Goal: Transaction & Acquisition: Subscribe to service/newsletter

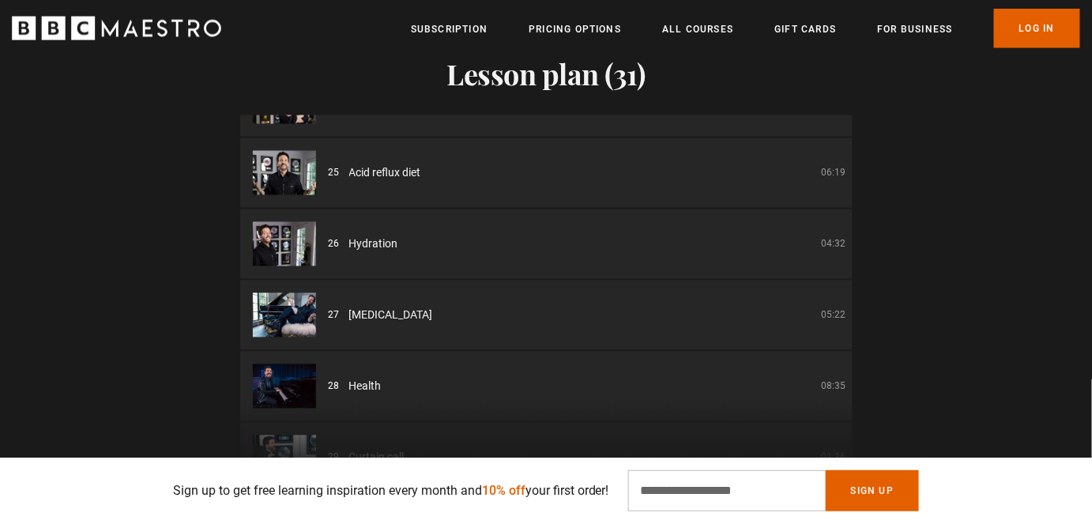
scroll to position [0, 2071]
drag, startPoint x: 846, startPoint y: 378, endPoint x: 844, endPoint y: 402, distance: 24.5
click at [844, 402] on div "01 Introduction 01:42 02 Origin story 04:26 03 Why warm up 02:23 04 Warming up …" at bounding box center [546, 304] width 612 height 379
drag, startPoint x: 847, startPoint y: 380, endPoint x: 851, endPoint y: 428, distance: 48.4
click at [851, 428] on div "01 Introduction 01:42 02 Origin story 04:26 03 Why warm up 02:23 04 Warming up …" at bounding box center [546, 304] width 612 height 379
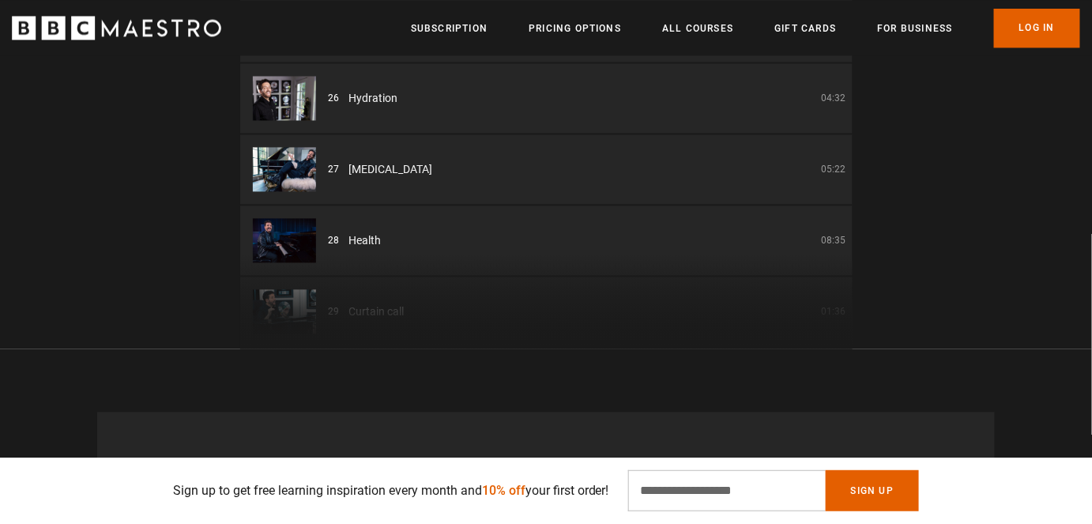
scroll to position [2988, 0]
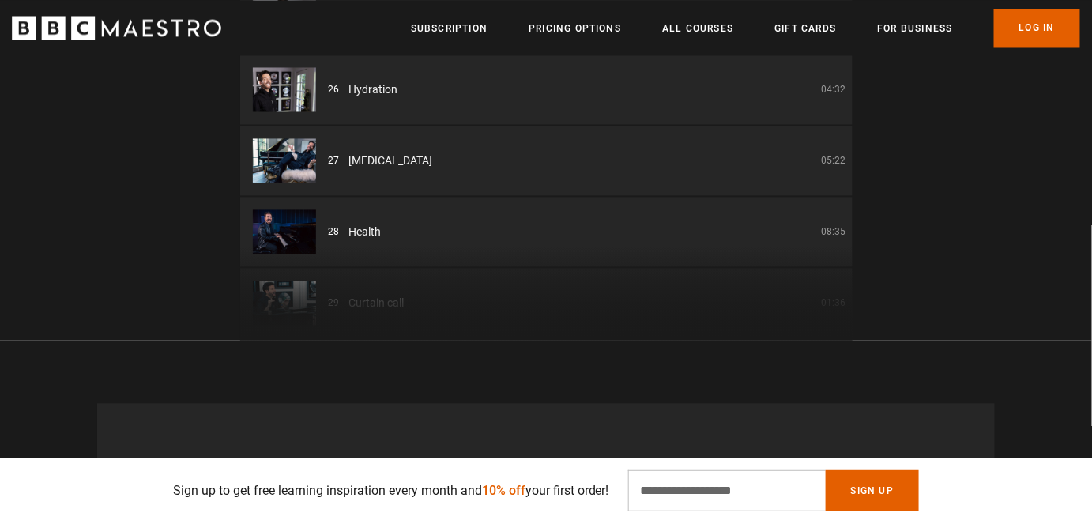
drag, startPoint x: 847, startPoint y: 238, endPoint x: 845, endPoint y: 140, distance: 98.0
click at [845, 140] on div "01 Introduction 01:42 02 Origin story 04:26 03 Why warm up 02:23 04 Warming up …" at bounding box center [546, 150] width 612 height 379
click at [846, 213] on div "01 Introduction 01:42 02 Origin story 04:26 03 Why warm up 02:23 04 Warming up …" at bounding box center [546, 150] width 612 height 379
drag, startPoint x: 851, startPoint y: 215, endPoint x: 845, endPoint y: 188, distance: 27.6
click at [845, 188] on div "01 Introduction 01:42 02 Origin story 04:26 03 Why warm up 02:23 04 Warming up …" at bounding box center [546, 150] width 612 height 379
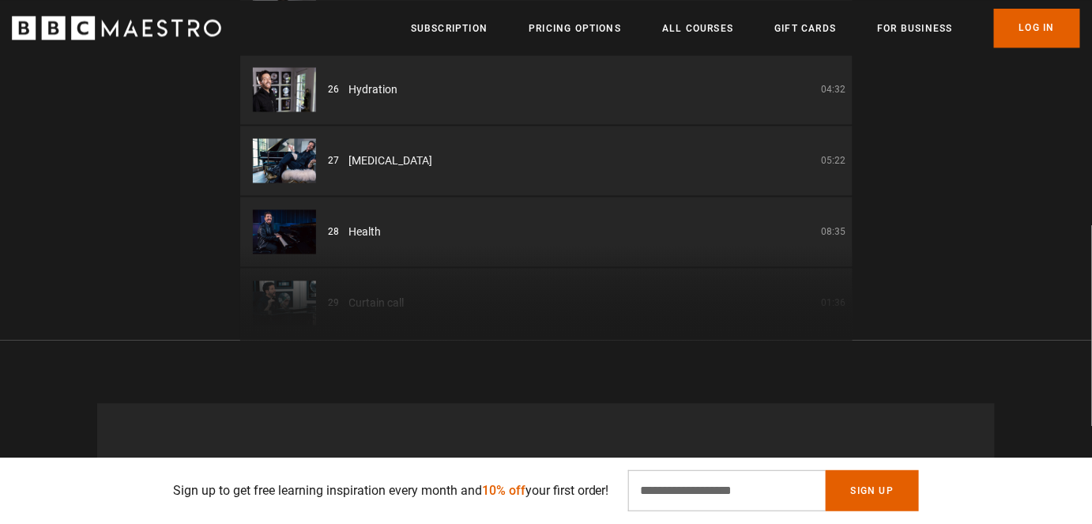
scroll to position [0, 2485]
click at [847, 221] on div "01 Introduction 01:42 02 Origin story 04:26 03 Why warm up 02:23 04 Warming up …" at bounding box center [546, 150] width 612 height 379
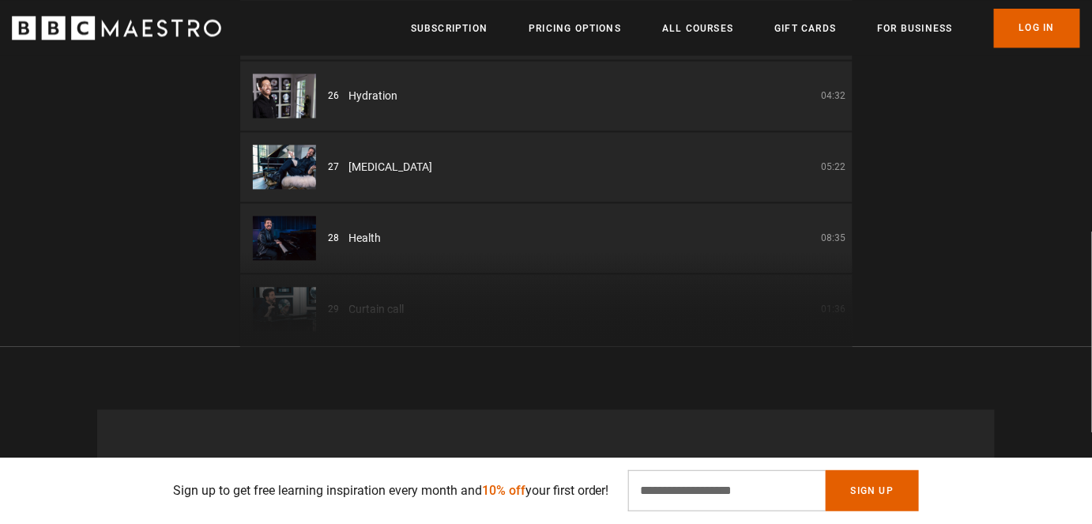
drag, startPoint x: 847, startPoint y: 221, endPoint x: 832, endPoint y: 215, distance: 16.3
click at [832, 215] on div "01 Introduction 01:42 02 Origin story 04:26 03 Why warm up 02:23 04 Warming up …" at bounding box center [546, 157] width 612 height 379
click at [826, 215] on div "01 Introduction 01:42 02 Origin story 04:26 03 Why warm up 02:23 04 Warming up …" at bounding box center [546, 157] width 612 height 379
drag, startPoint x: 850, startPoint y: 218, endPoint x: 853, endPoint y: 192, distance: 26.3
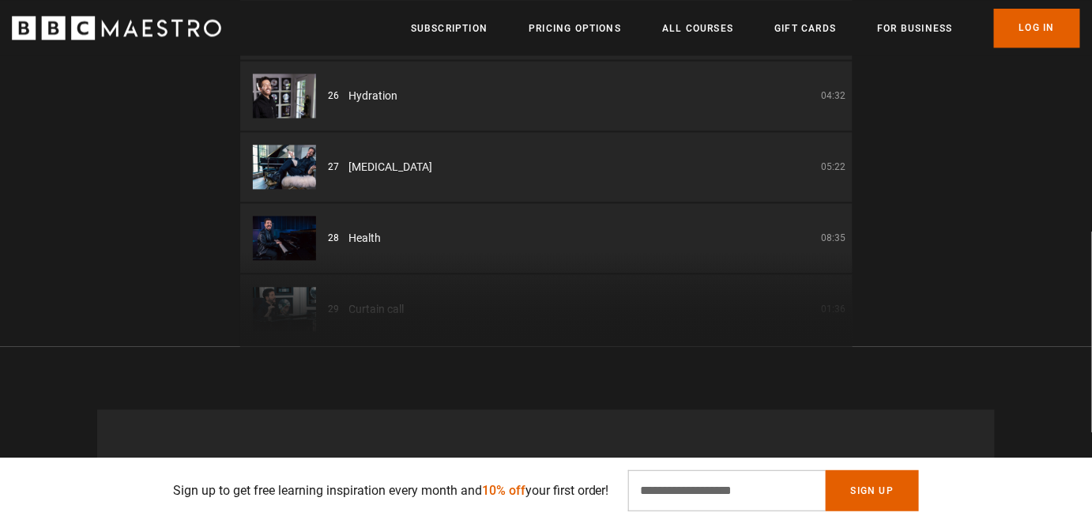
click at [853, 192] on div "Lesson plan (31) 01 Introduction 01:42 02 Origin story 04:26 03 Why warm up 02:…" at bounding box center [546, 96] width 1092 height 501
click at [696, 493] on input "Email Address" at bounding box center [727, 490] width 198 height 41
type input "**********"
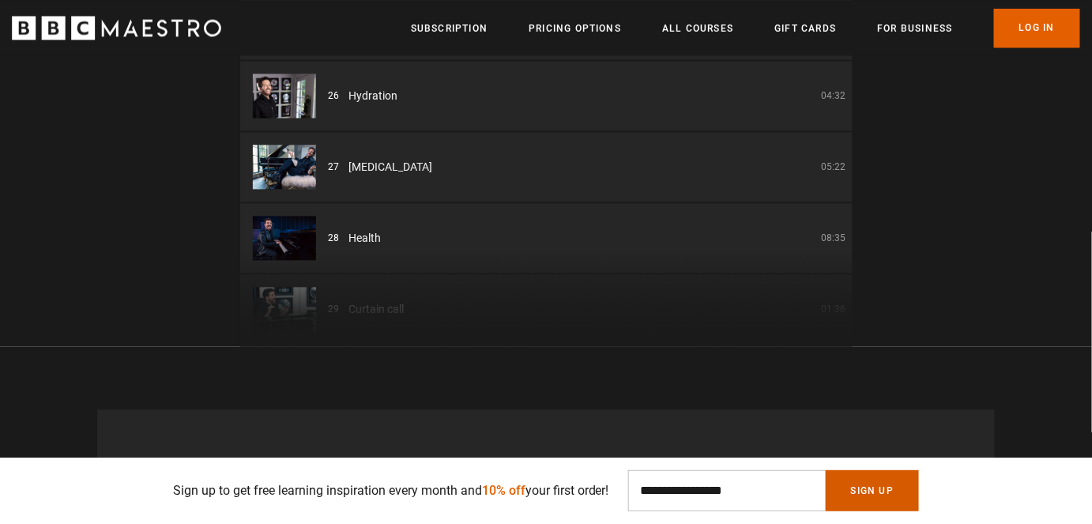
click at [881, 487] on button "Sign Up" at bounding box center [872, 490] width 93 height 41
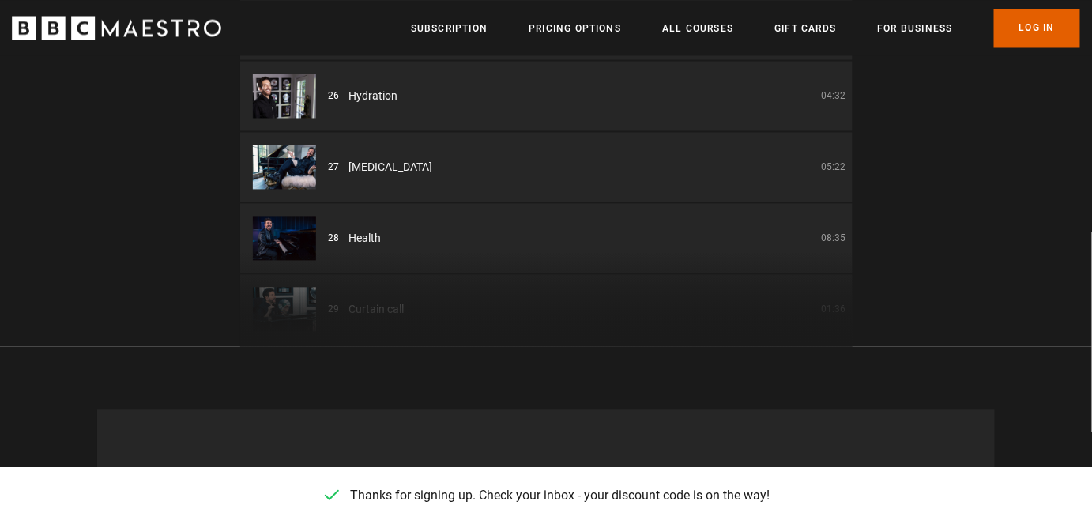
scroll to position [0, 3519]
drag, startPoint x: 884, startPoint y: 262, endPoint x: 503, endPoint y: 251, distance: 380.3
click at [503, 251] on div "Lesson plan (31) 01 Introduction 01:42 02 Origin story 04:26 03 Why warm up 02:…" at bounding box center [546, 96] width 1092 height 501
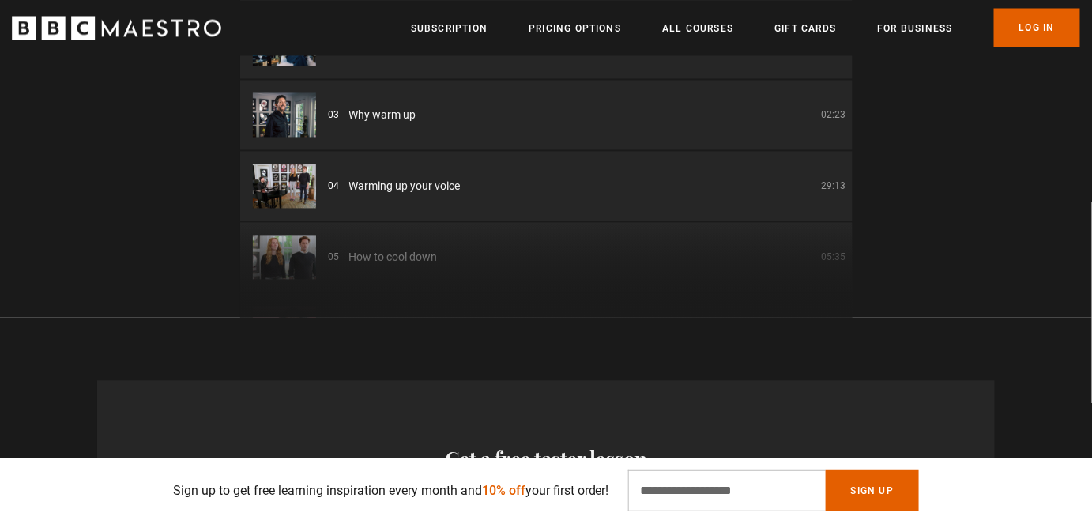
scroll to position [3011, 0]
click at [842, 152] on li "04 Warming up your voice 29:13" at bounding box center [546, 187] width 612 height 70
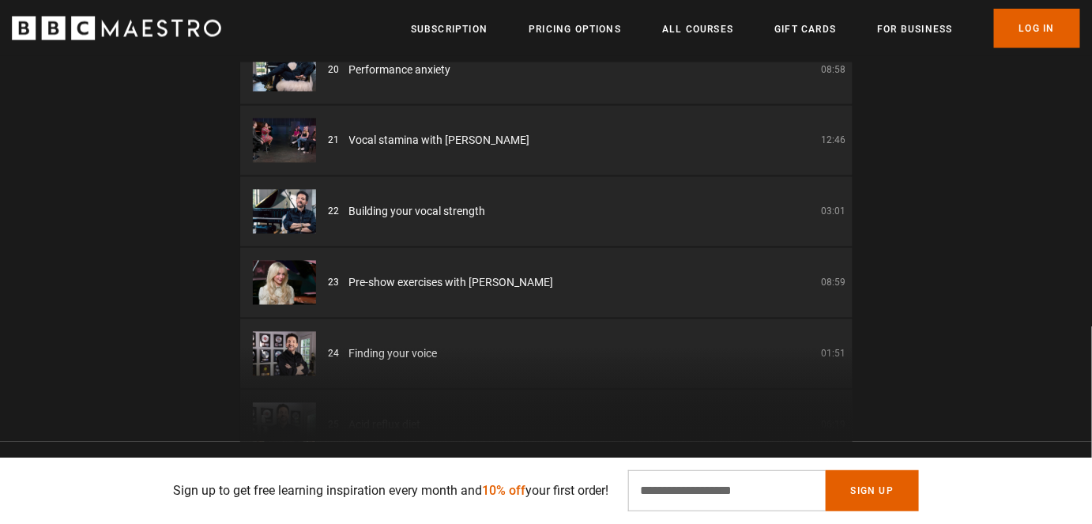
scroll to position [0, 621]
click at [602, 28] on link "Pricing Options" at bounding box center [575, 29] width 92 height 16
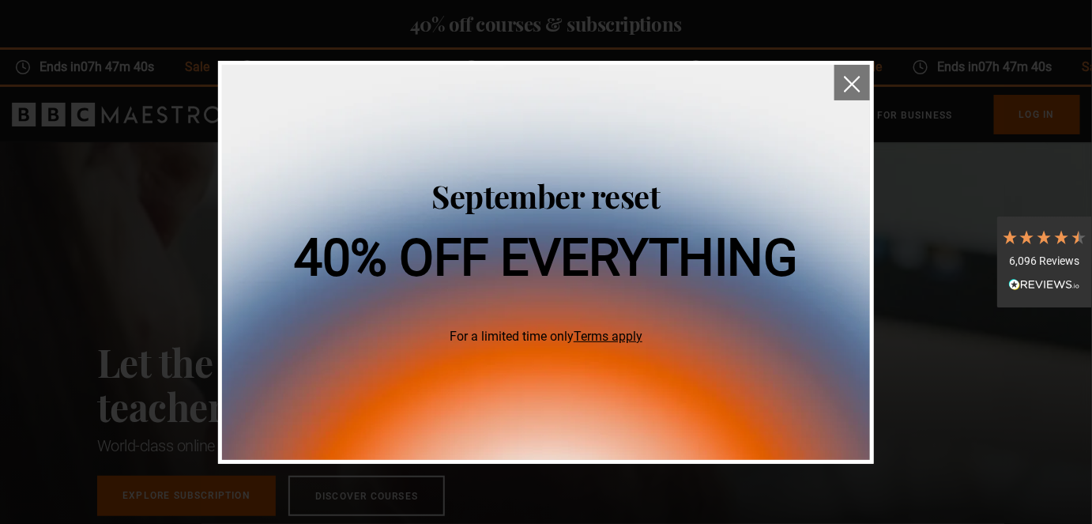
click at [632, 233] on h1 "40% off everything" at bounding box center [546, 258] width 503 height 51
click at [855, 82] on img "close" at bounding box center [852, 84] width 17 height 17
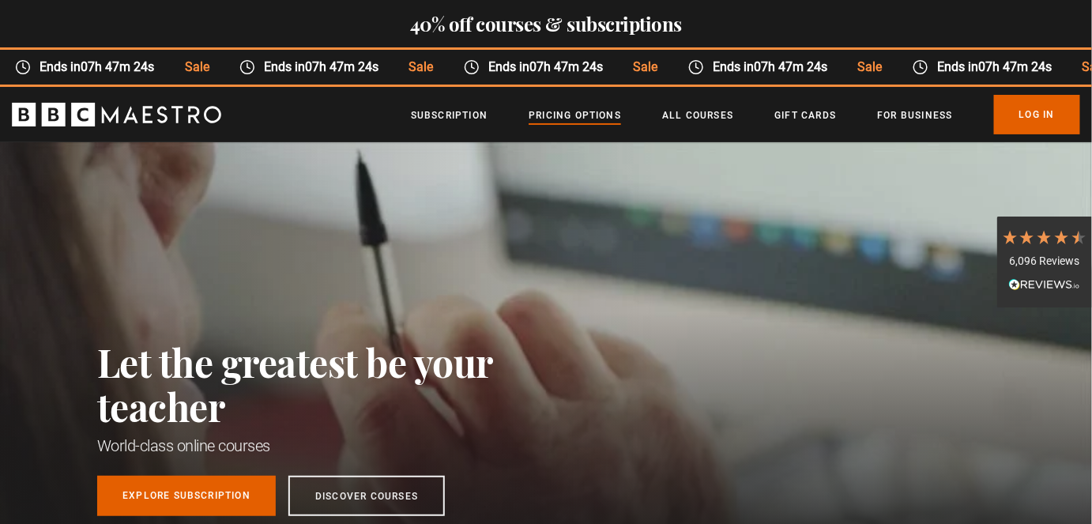
scroll to position [0, 414]
click at [573, 111] on link "Pricing Options" at bounding box center [575, 115] width 92 height 16
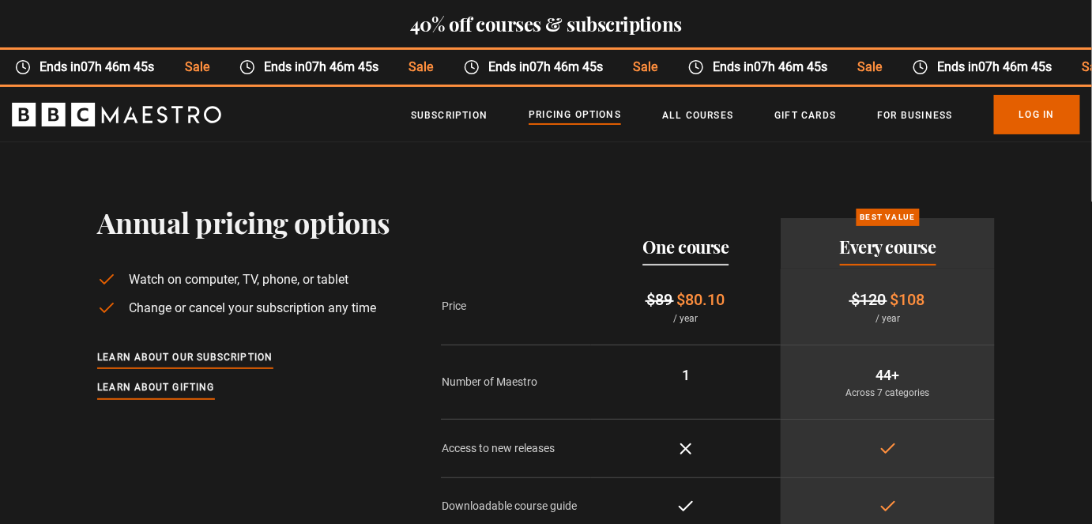
click at [204, 110] on icon "BBC Maestro" at bounding box center [116, 115] width 209 height 24
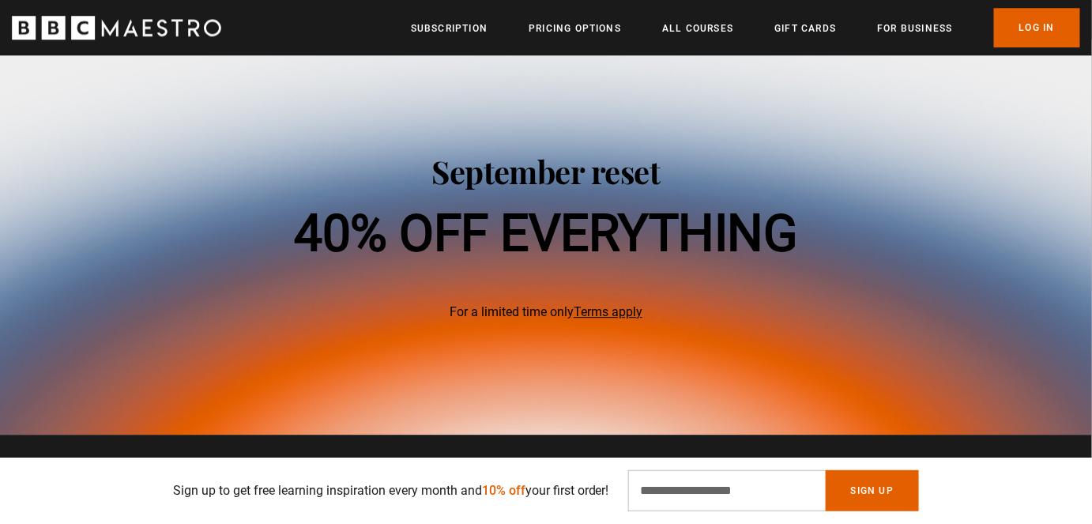
scroll to position [3437, 0]
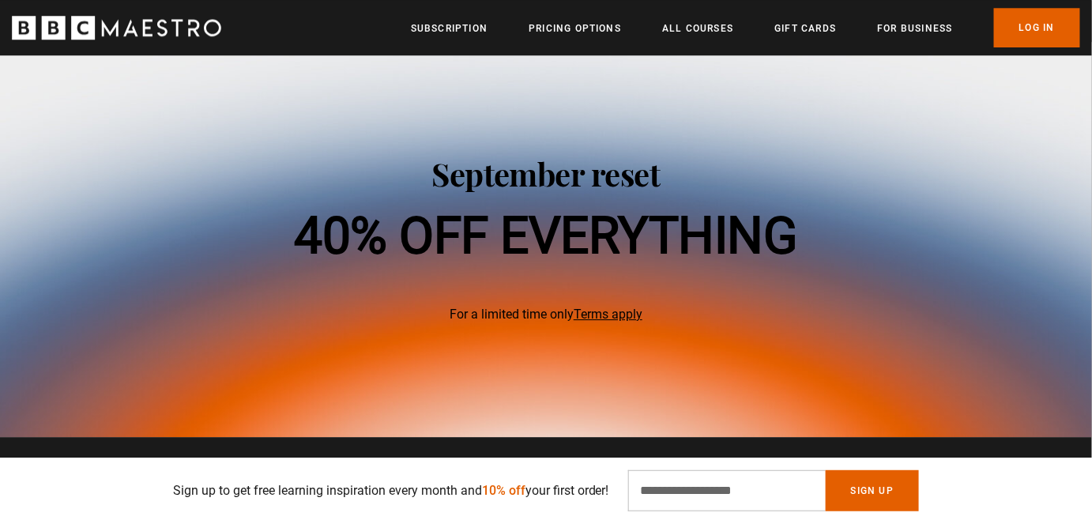
click at [612, 309] on link "Terms apply" at bounding box center [608, 314] width 69 height 15
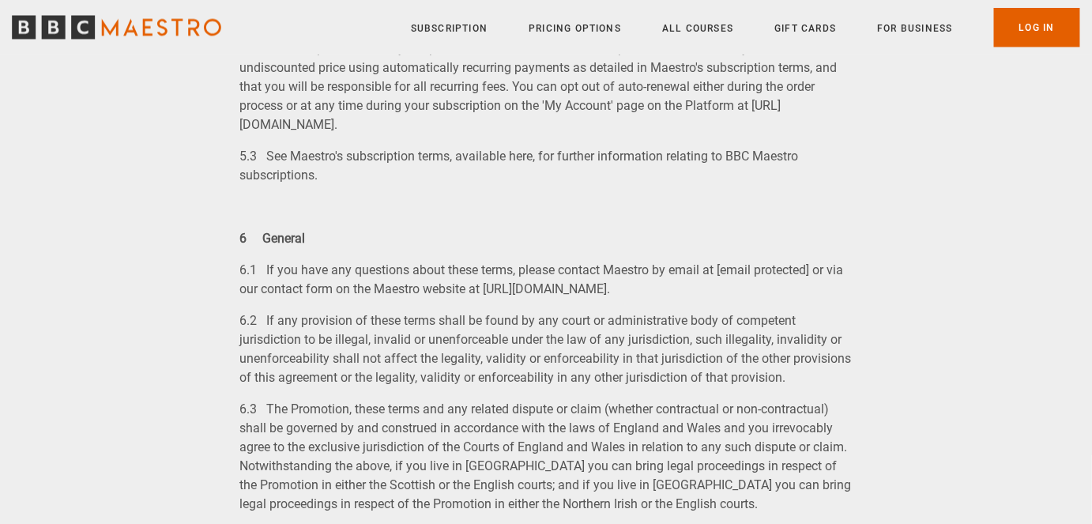
scroll to position [2959, 0]
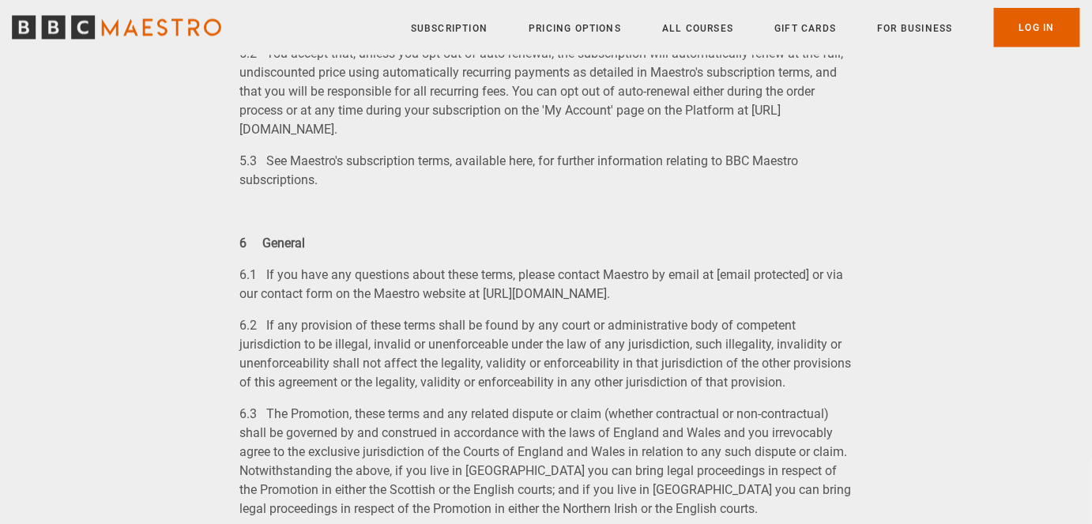
scroll to position [2953, 0]
click at [590, 24] on link "Pricing Options" at bounding box center [575, 29] width 92 height 16
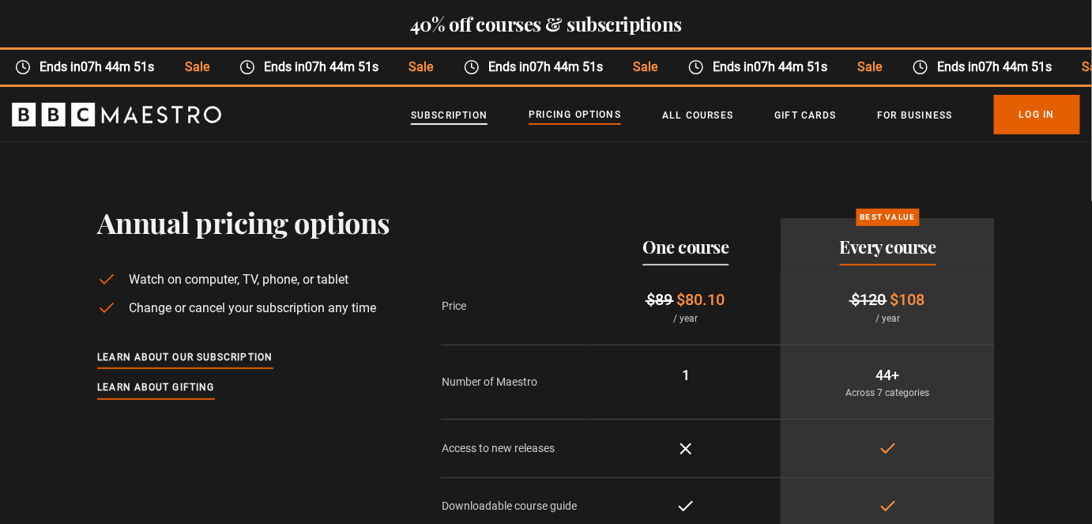
click at [471, 115] on link "Subscription" at bounding box center [449, 115] width 77 height 16
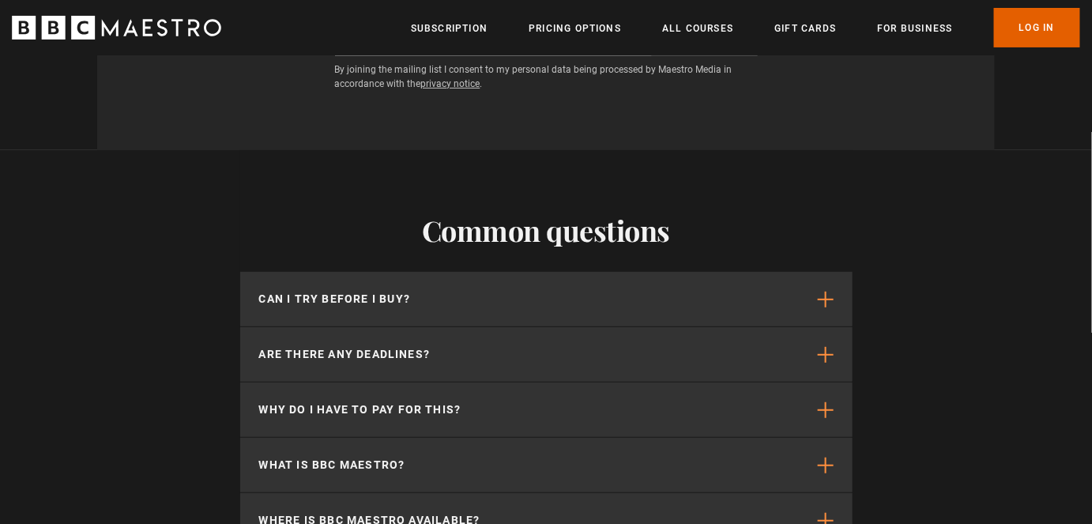
scroll to position [0, 206]
click at [992, 278] on div "Common questions Can I try before I buy? We offer a 30-day money back guarantee…" at bounding box center [546, 491] width 1092 height 682
